Goal: Task Accomplishment & Management: Use online tool/utility

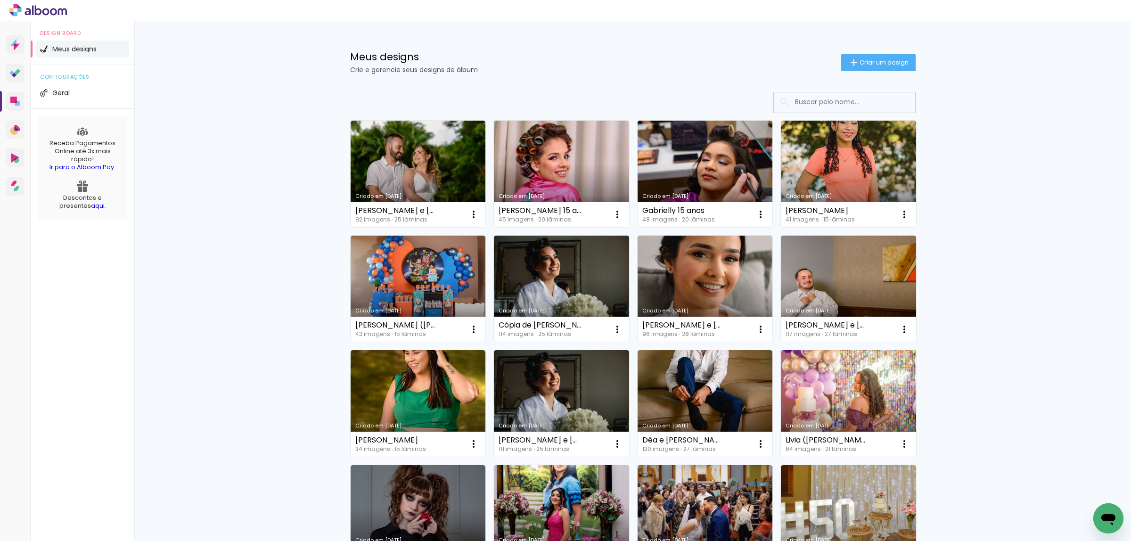
click at [434, 166] on link "Criado em [DATE]" at bounding box center [418, 174] width 135 height 107
